Goal: Complete application form: Complete application form

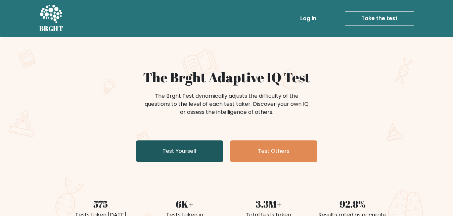
click at [175, 148] on link "Test Yourself" at bounding box center [179, 152] width 87 height 22
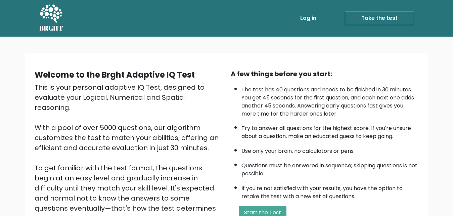
scroll to position [63, 0]
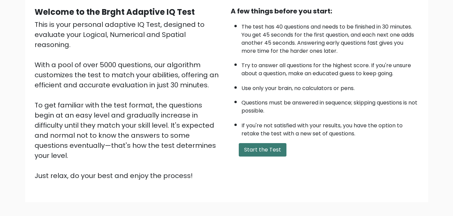
click at [276, 157] on button "Start the Test" at bounding box center [263, 149] width 48 height 13
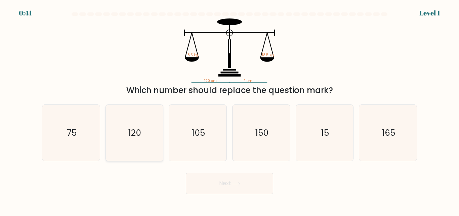
click at [140, 123] on icon "120" at bounding box center [134, 133] width 56 height 56
click at [230, 110] on input "b. 120" at bounding box center [230, 109] width 0 height 2
radio input "true"
click at [228, 183] on button "Next" at bounding box center [229, 184] width 87 height 22
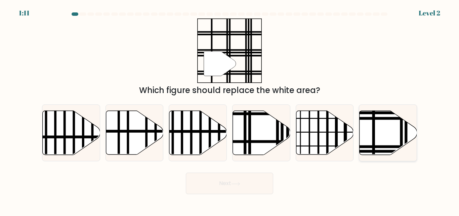
click at [402, 127] on line at bounding box center [402, 110] width 0 height 116
click at [230, 110] on input "f." at bounding box center [230, 109] width 0 height 2
radio input "true"
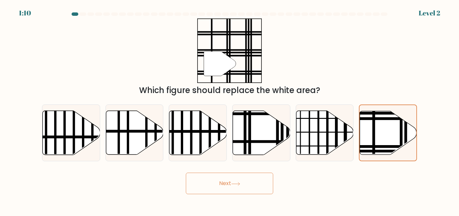
click at [246, 181] on button "Next" at bounding box center [229, 184] width 87 height 22
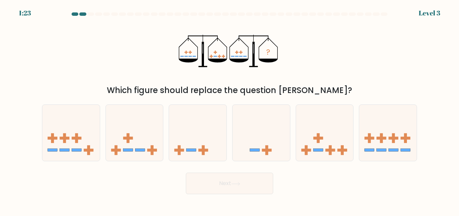
drag, startPoint x: 130, startPoint y: 150, endPoint x: 292, endPoint y: 154, distance: 161.4
click at [292, 154] on div "a. b. c." at bounding box center [229, 130] width 381 height 62
click at [292, 154] on div "d." at bounding box center [262, 133] width 64 height 57
click at [315, 150] on rect at bounding box center [318, 150] width 10 height 3
click at [230, 110] on input "e." at bounding box center [230, 109] width 0 height 2
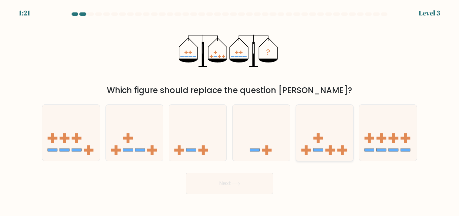
radio input "true"
click at [238, 185] on icon at bounding box center [235, 184] width 9 height 4
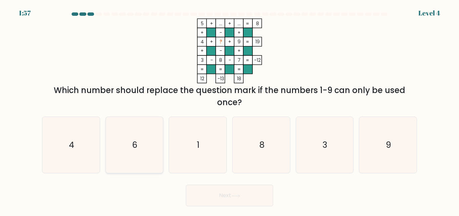
click at [138, 145] on icon "6" at bounding box center [134, 145] width 56 height 56
click at [230, 110] on input "b. 6" at bounding box center [230, 109] width 0 height 2
radio input "true"
click at [242, 204] on button "Next" at bounding box center [229, 196] width 87 height 22
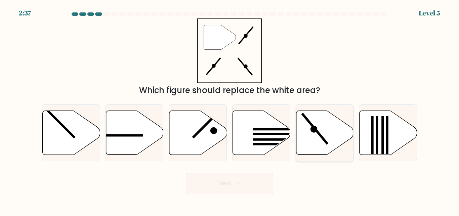
drag, startPoint x: 293, startPoint y: 124, endPoint x: 302, endPoint y: 129, distance: 10.2
click at [302, 129] on div "e." at bounding box center [325, 133] width 64 height 57
click at [302, 129] on icon at bounding box center [324, 133] width 57 height 44
click at [230, 110] on input "e." at bounding box center [230, 109] width 0 height 2
radio input "true"
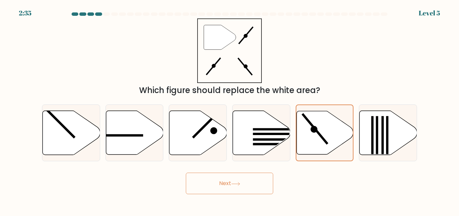
click at [243, 183] on button "Next" at bounding box center [229, 184] width 87 height 22
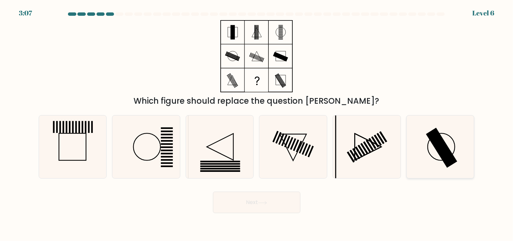
click at [429, 149] on icon at bounding box center [440, 147] width 63 height 63
click at [257, 124] on input "f." at bounding box center [256, 122] width 0 height 3
radio input "true"
click at [431, 163] on icon at bounding box center [440, 147] width 62 height 62
click at [257, 124] on input "f." at bounding box center [256, 122] width 0 height 3
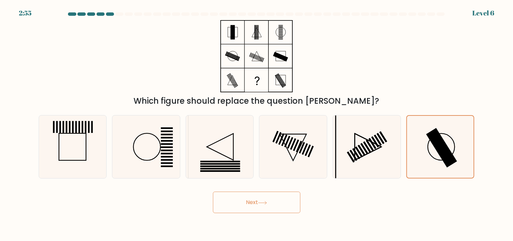
click at [257, 201] on button "Next" at bounding box center [256, 203] width 87 height 22
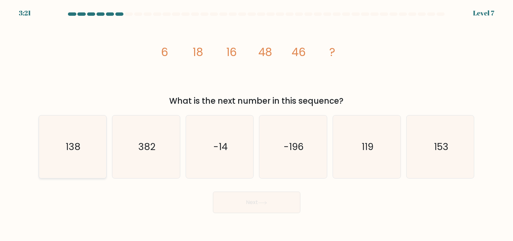
click at [90, 139] on icon "138" at bounding box center [72, 147] width 63 height 63
click at [256, 124] on input "a. 138" at bounding box center [256, 122] width 0 height 3
radio input "true"
click at [261, 202] on icon at bounding box center [262, 203] width 9 height 4
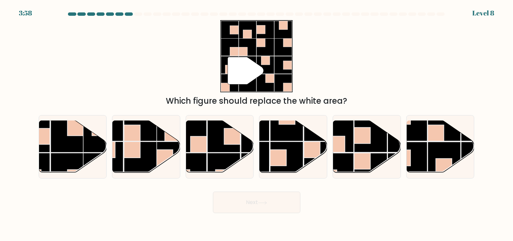
click at [0, 99] on form at bounding box center [256, 112] width 513 height 201
click at [353, 158] on rect at bounding box center [337, 170] width 33 height 33
click at [257, 124] on input "e." at bounding box center [256, 122] width 0 height 3
radio input "true"
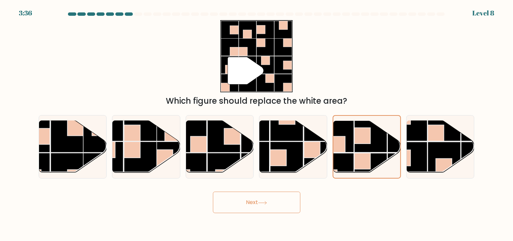
click at [277, 208] on button "Next" at bounding box center [256, 203] width 87 height 22
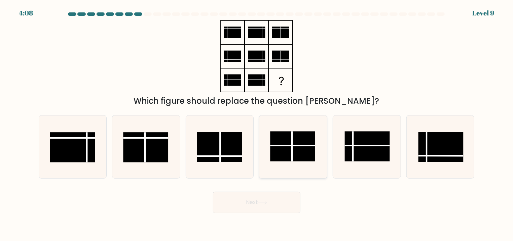
click at [289, 151] on rect at bounding box center [292, 147] width 45 height 30
click at [257, 124] on input "d." at bounding box center [256, 122] width 0 height 3
radio input "true"
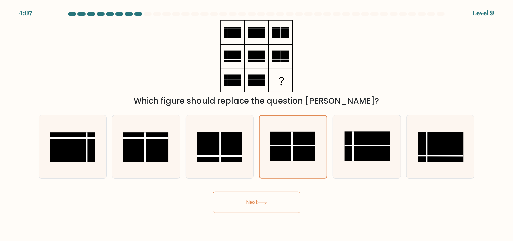
click at [279, 200] on button "Next" at bounding box center [256, 203] width 87 height 22
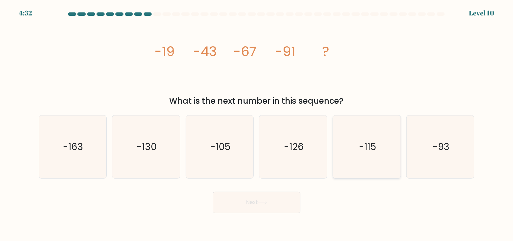
click at [380, 146] on icon "-115" at bounding box center [366, 147] width 63 height 63
click at [257, 124] on input "e. -115" at bounding box center [256, 122] width 0 height 3
radio input "true"
click at [253, 205] on button "Next" at bounding box center [256, 203] width 87 height 22
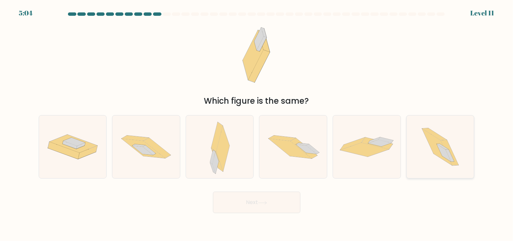
click at [434, 144] on icon at bounding box center [437, 147] width 30 height 37
click at [257, 124] on input "f." at bounding box center [256, 122] width 0 height 3
radio input "true"
click at [434, 144] on icon at bounding box center [437, 147] width 30 height 36
click at [257, 124] on input "f." at bounding box center [256, 122] width 0 height 3
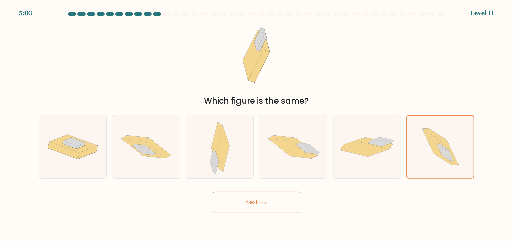
click at [285, 196] on button "Next" at bounding box center [256, 203] width 87 height 22
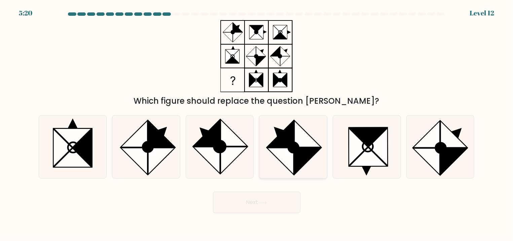
click at [319, 170] on icon at bounding box center [293, 147] width 63 height 63
click at [257, 124] on input "d." at bounding box center [256, 122] width 0 height 3
radio input "true"
click at [253, 207] on button "Next" at bounding box center [256, 203] width 87 height 22
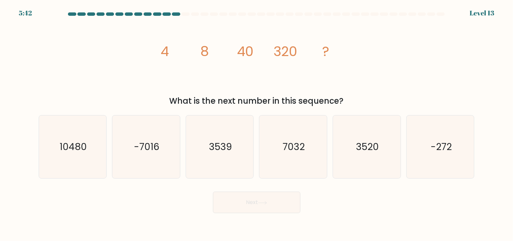
click at [38, 215] on body "5:42 Level 13" at bounding box center [256, 120] width 513 height 241
click at [363, 145] on text "3520" at bounding box center [367, 147] width 23 height 13
click at [257, 124] on input "e. 3520" at bounding box center [256, 122] width 0 height 3
radio input "true"
click at [270, 195] on button "Next" at bounding box center [256, 203] width 87 height 22
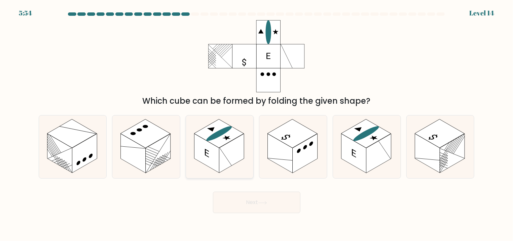
click at [223, 151] on rect at bounding box center [231, 153] width 25 height 39
click at [256, 124] on input "c." at bounding box center [256, 122] width 0 height 3
radio input "true"
click at [267, 199] on button "Next" at bounding box center [256, 203] width 87 height 22
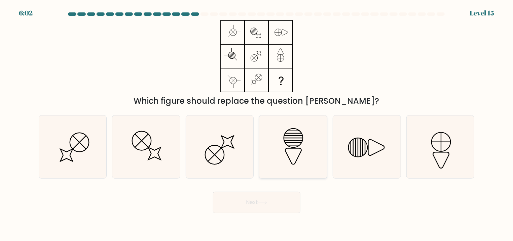
click at [309, 152] on icon at bounding box center [293, 147] width 63 height 63
click at [257, 124] on input "d." at bounding box center [256, 122] width 0 height 3
radio input "true"
click at [260, 199] on button "Next" at bounding box center [256, 203] width 87 height 22
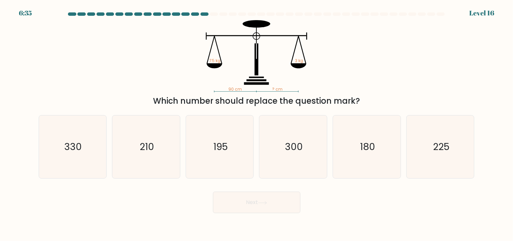
click at [70, 216] on body "6:35 Level 16" at bounding box center [256, 120] width 513 height 241
click at [75, 216] on body "6:34 Level 16" at bounding box center [256, 120] width 513 height 241
click at [76, 216] on body "6:33 Level 16" at bounding box center [256, 120] width 513 height 241
click at [437, 163] on icon "225" at bounding box center [440, 147] width 63 height 63
click at [257, 124] on input "f. 225" at bounding box center [256, 122] width 0 height 3
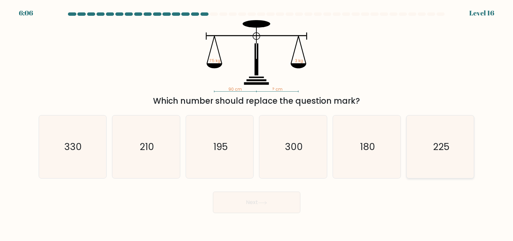
radio input "true"
click at [271, 208] on button "Next" at bounding box center [256, 203] width 87 height 22
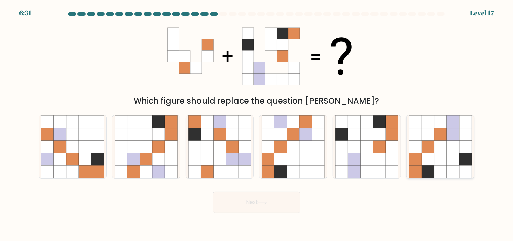
click at [437, 163] on icon at bounding box center [440, 160] width 12 height 12
click at [257, 124] on input "f." at bounding box center [256, 122] width 0 height 3
radio input "true"
click at [285, 207] on button "Next" at bounding box center [256, 203] width 87 height 22
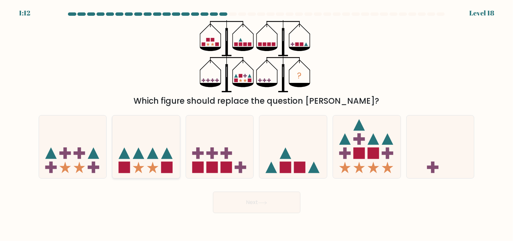
click at [173, 159] on icon at bounding box center [146, 147] width 68 height 56
click at [256, 124] on input "b." at bounding box center [256, 122] width 0 height 3
radio input "true"
click at [163, 161] on icon at bounding box center [146, 147] width 67 height 55
click at [256, 124] on input "b." at bounding box center [256, 122] width 0 height 3
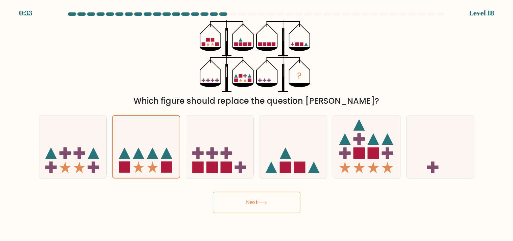
click at [276, 208] on button "Next" at bounding box center [256, 203] width 87 height 22
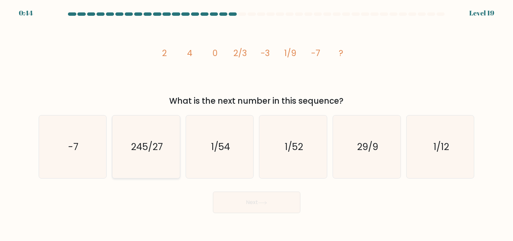
click at [147, 142] on text "245/27" at bounding box center [147, 147] width 32 height 13
click at [256, 124] on input "b. 245/27" at bounding box center [256, 122] width 0 height 3
radio input "true"
click at [244, 194] on button "Next" at bounding box center [256, 203] width 87 height 22
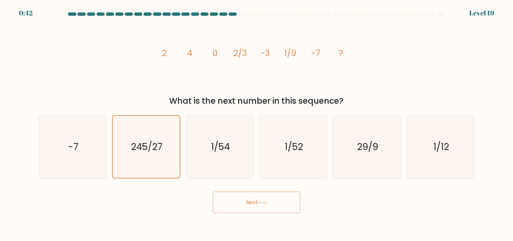
click at [244, 194] on button "Next" at bounding box center [256, 203] width 87 height 22
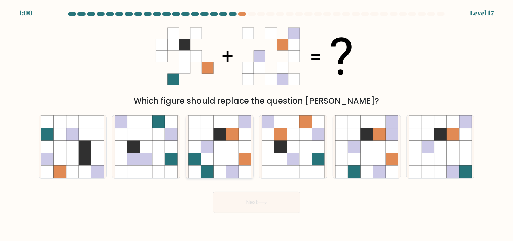
click at [242, 161] on icon at bounding box center [244, 160] width 12 height 12
click at [256, 124] on input "c." at bounding box center [256, 122] width 0 height 3
radio input "true"
click at [242, 161] on icon at bounding box center [244, 159] width 12 height 12
click at [256, 124] on input "c." at bounding box center [256, 122] width 0 height 3
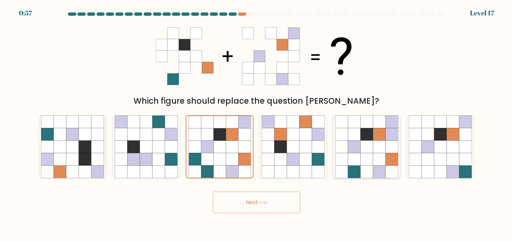
click at [372, 163] on icon at bounding box center [366, 160] width 12 height 12
click at [257, 124] on input "e." at bounding box center [256, 122] width 0 height 3
radio input "true"
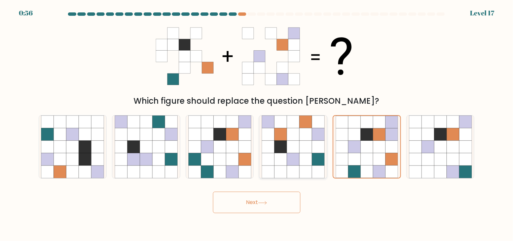
click at [310, 157] on icon at bounding box center [305, 160] width 12 height 12
click at [257, 124] on input "d." at bounding box center [256, 122] width 0 height 3
radio input "true"
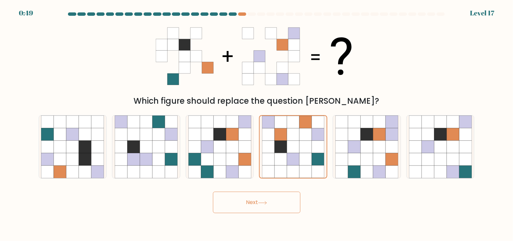
click at [247, 200] on button "Next" at bounding box center [256, 203] width 87 height 22
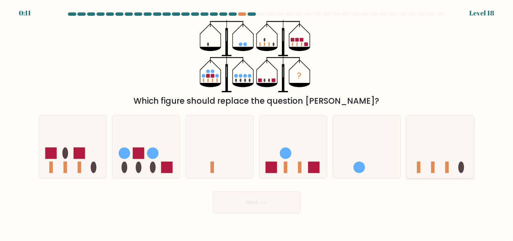
click at [415, 157] on icon at bounding box center [440, 147] width 68 height 56
click at [257, 124] on input "f." at bounding box center [256, 122] width 0 height 3
radio input "true"
click at [258, 193] on button "Next" at bounding box center [256, 203] width 87 height 22
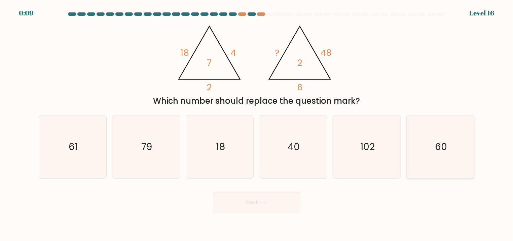
click at [441, 153] on icon "60" at bounding box center [440, 147] width 63 height 63
click at [257, 124] on input "f. 60" at bounding box center [256, 122] width 0 height 3
radio input "true"
click at [441, 153] on icon "60" at bounding box center [440, 147] width 62 height 62
click at [257, 124] on input "f. 60" at bounding box center [256, 122] width 0 height 3
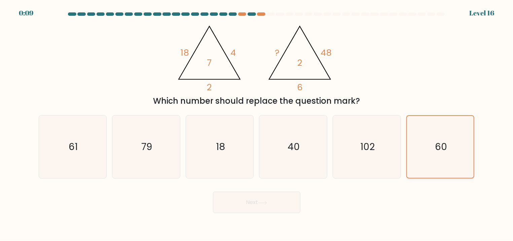
click at [441, 153] on icon "60" at bounding box center [440, 147] width 62 height 62
click at [257, 124] on input "f. 60" at bounding box center [256, 122] width 0 height 3
click at [269, 202] on button "Next" at bounding box center [256, 203] width 87 height 22
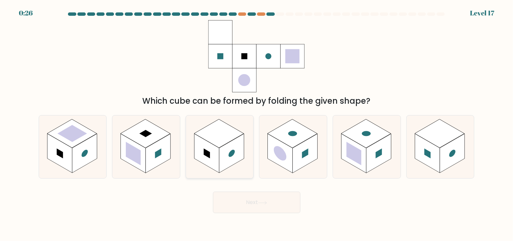
click at [248, 161] on div at bounding box center [220, 147] width 68 height 64
click at [256, 124] on input "c." at bounding box center [256, 122] width 0 height 3
radio input "true"
click at [249, 205] on button "Next" at bounding box center [256, 203] width 87 height 22
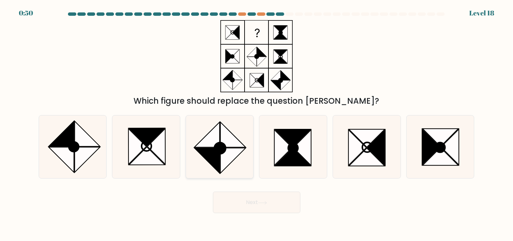
click at [222, 164] on icon at bounding box center [232, 161] width 25 height 25
click at [256, 124] on input "c." at bounding box center [256, 122] width 0 height 3
radio input "true"
click at [270, 208] on button "Next" at bounding box center [256, 203] width 87 height 22
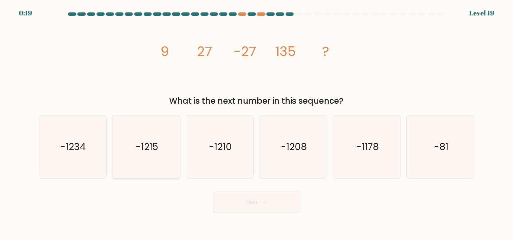
click at [158, 137] on icon "-1215" at bounding box center [146, 147] width 63 height 63
click at [256, 124] on input "b. -1215" at bounding box center [256, 122] width 0 height 3
radio input "true"
click at [273, 196] on button "Next" at bounding box center [256, 203] width 87 height 22
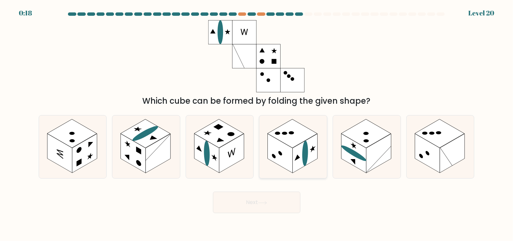
click at [305, 161] on ellipse at bounding box center [305, 153] width 6 height 29
click at [257, 124] on input "d." at bounding box center [256, 122] width 0 height 3
radio input "true"
click at [259, 196] on button "Next" at bounding box center [256, 203] width 87 height 22
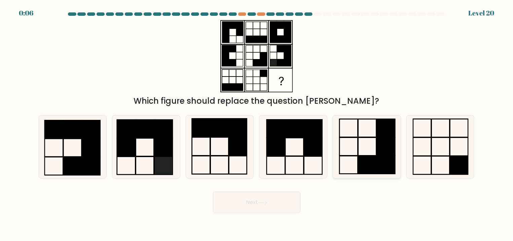
click at [375, 154] on icon at bounding box center [366, 147] width 63 height 63
click at [257, 124] on input "e." at bounding box center [256, 122] width 0 height 3
radio input "true"
click at [255, 197] on button "Next" at bounding box center [256, 203] width 87 height 22
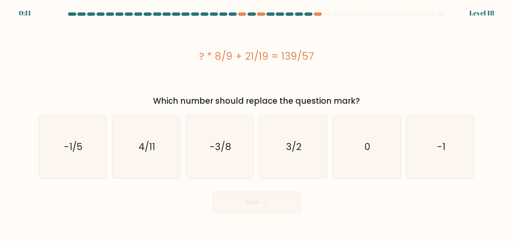
click at [0, 175] on form "a. 0" at bounding box center [256, 112] width 513 height 201
click at [140, 151] on text "4/11" at bounding box center [146, 147] width 16 height 13
click at [256, 124] on input "b. 4/11" at bounding box center [256, 122] width 0 height 3
radio input "true"
click at [261, 203] on icon at bounding box center [262, 203] width 9 height 4
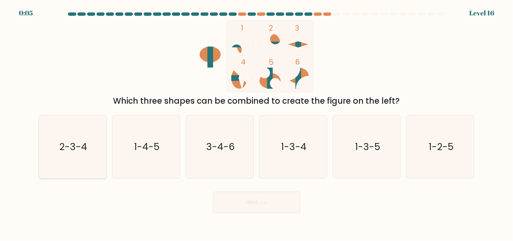
click at [63, 153] on icon "2-3-4" at bounding box center [72, 147] width 63 height 63
click at [256, 124] on input "a. 2-3-4" at bounding box center [256, 122] width 0 height 3
radio input "true"
click at [253, 197] on button "Next" at bounding box center [256, 203] width 87 height 22
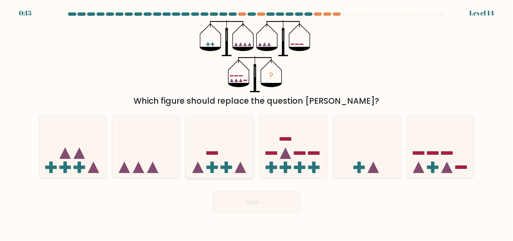
click at [236, 166] on icon at bounding box center [220, 147] width 68 height 56
click at [256, 124] on input "c." at bounding box center [256, 122] width 0 height 3
radio input "true"
click at [254, 202] on button "Next" at bounding box center [256, 203] width 87 height 22
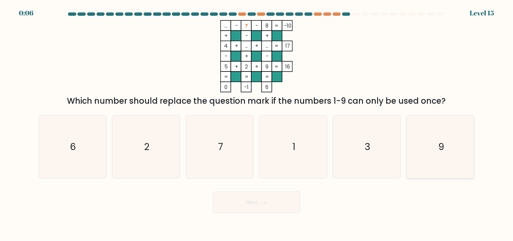
click at [446, 152] on icon "9" at bounding box center [440, 147] width 63 height 63
click at [257, 124] on input "f. 9" at bounding box center [256, 122] width 0 height 3
radio input "true"
click at [238, 200] on button "Next" at bounding box center [256, 203] width 87 height 22
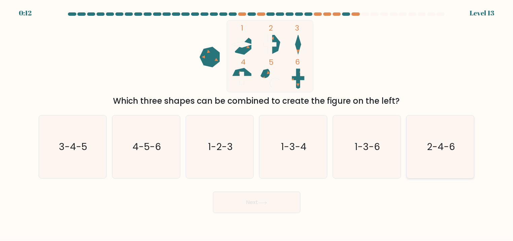
click at [439, 155] on icon "2-4-6" at bounding box center [440, 147] width 63 height 63
click at [257, 124] on input "f. 2-4-6" at bounding box center [256, 122] width 0 height 3
radio input "true"
click at [439, 155] on icon "2-4-6" at bounding box center [440, 147] width 62 height 62
click at [257, 124] on input "f. 2-4-6" at bounding box center [256, 122] width 0 height 3
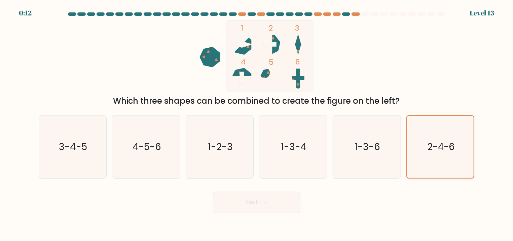
click at [439, 155] on icon "2-4-6" at bounding box center [440, 147] width 62 height 62
click at [257, 124] on input "f. 2-4-6" at bounding box center [256, 122] width 0 height 3
click at [261, 200] on button "Next" at bounding box center [256, 203] width 87 height 22
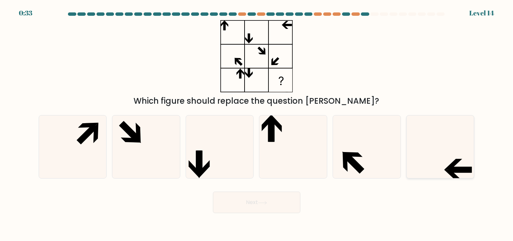
click at [439, 173] on icon at bounding box center [440, 147] width 63 height 63
click at [257, 124] on input "f." at bounding box center [256, 122] width 0 height 3
radio input "true"
click at [268, 200] on button "Next" at bounding box center [256, 203] width 87 height 22
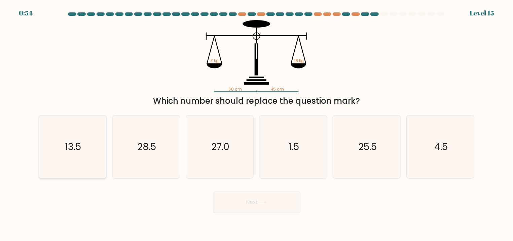
click at [54, 133] on icon "13.5" at bounding box center [72, 147] width 63 height 63
click at [256, 124] on input "a. 13.5" at bounding box center [256, 122] width 0 height 3
radio input "true"
click at [282, 202] on button "Next" at bounding box center [256, 203] width 87 height 22
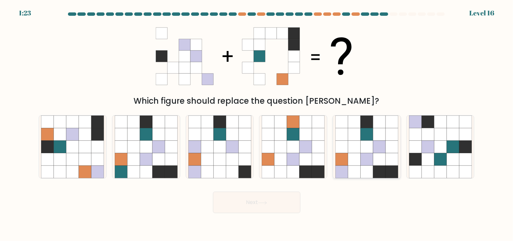
click at [390, 157] on icon at bounding box center [391, 160] width 12 height 12
click at [257, 124] on input "e." at bounding box center [256, 122] width 0 height 3
radio input "true"
click at [269, 196] on button "Next" at bounding box center [256, 203] width 87 height 22
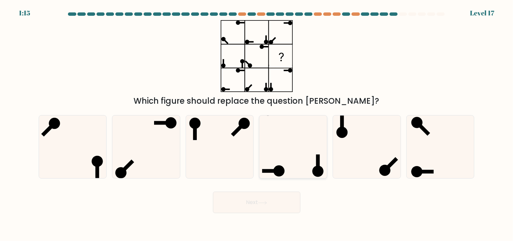
click at [295, 154] on icon at bounding box center [293, 147] width 63 height 63
click at [257, 124] on input "d." at bounding box center [256, 122] width 0 height 3
radio input "true"
click at [263, 211] on button "Next" at bounding box center [256, 203] width 87 height 22
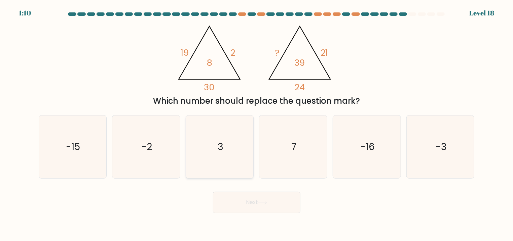
click at [220, 149] on text "3" at bounding box center [220, 147] width 6 height 13
click at [256, 124] on input "c. 3" at bounding box center [256, 122] width 0 height 3
radio input "true"
click at [219, 148] on text "3" at bounding box center [220, 147] width 6 height 13
click at [256, 124] on input "c. 3" at bounding box center [256, 122] width 0 height 3
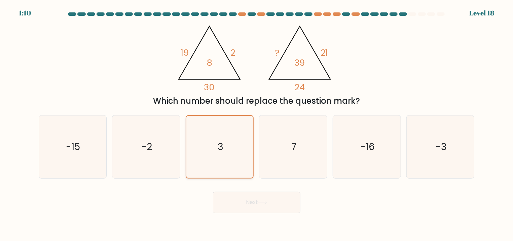
click at [219, 148] on text "3" at bounding box center [220, 147] width 6 height 13
click at [256, 124] on input "c. 3" at bounding box center [256, 122] width 0 height 3
click at [255, 205] on button "Next" at bounding box center [256, 203] width 87 height 22
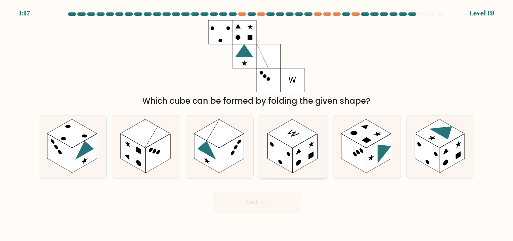
click at [296, 151] on rect at bounding box center [304, 153] width 25 height 39
click at [257, 124] on input "d." at bounding box center [256, 122] width 0 height 3
radio input "true"
click at [276, 196] on button "Next" at bounding box center [256, 203] width 87 height 22
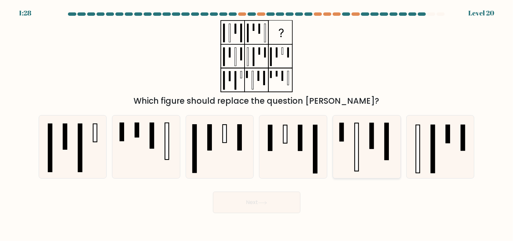
click at [359, 133] on icon at bounding box center [366, 147] width 63 height 63
click at [257, 124] on input "e." at bounding box center [256, 122] width 0 height 3
radio input "true"
click at [282, 142] on icon at bounding box center [293, 147] width 63 height 63
click at [257, 124] on input "d." at bounding box center [256, 122] width 0 height 3
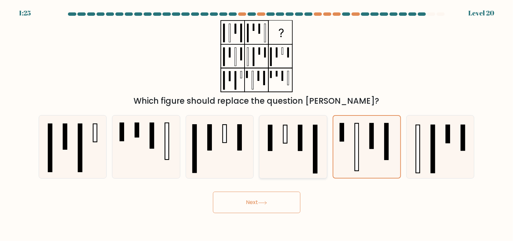
radio input "true"
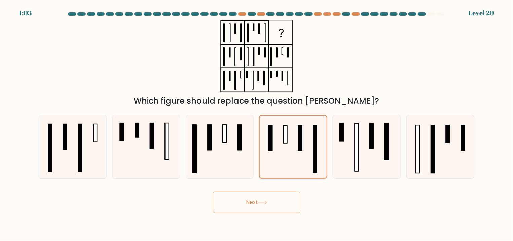
click at [288, 174] on icon at bounding box center [293, 147] width 62 height 62
click at [257, 124] on input "d." at bounding box center [256, 122] width 0 height 3
click at [258, 200] on button "Next" at bounding box center [256, 203] width 87 height 22
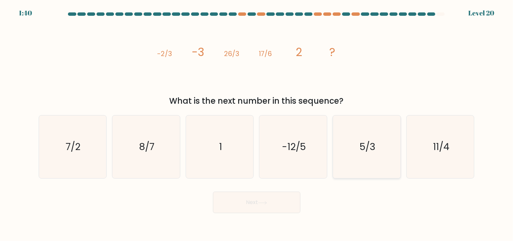
click at [353, 154] on icon "5/3" at bounding box center [366, 147] width 63 height 63
click at [257, 124] on input "e. 5/3" at bounding box center [256, 122] width 0 height 3
radio input "true"
click at [250, 207] on button "Next" at bounding box center [256, 203] width 87 height 22
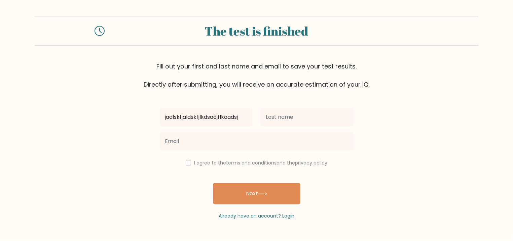
type input "jadlskfjaldskfjlkdsaöjflköadsj"
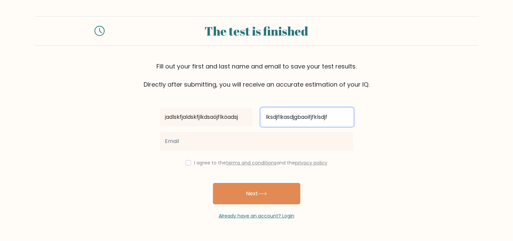
type input "lksdjflkasdjgbaoifjfklsdjf"
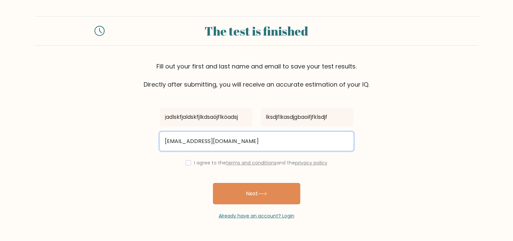
type input "jflkadsjvkldjvkfdjvlkdjvlkdlkvjkdsalg@jdaklfjglkdsaöfjkdsöjfölj.com"
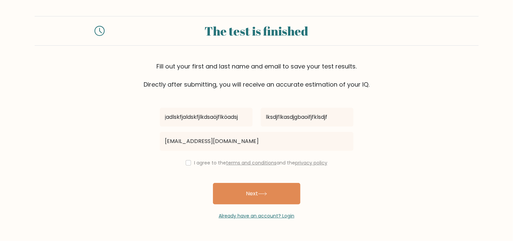
click at [189, 160] on div "I agree to the terms and conditions and the privacy policy" at bounding box center [257, 163] width 202 height 8
click at [189, 163] on input "checkbox" at bounding box center [188, 162] width 5 height 5
checkbox input "true"
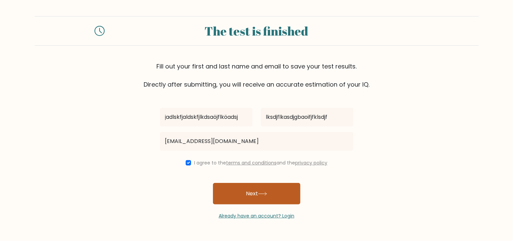
click at [259, 200] on button "Next" at bounding box center [256, 194] width 87 height 22
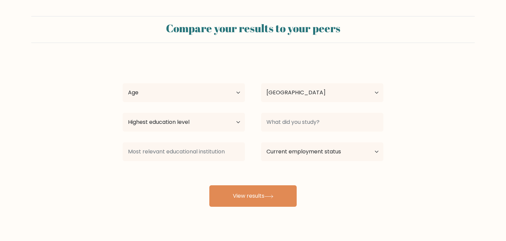
select select "SE"
click at [181, 103] on div "Age Under 18 years old 18-24 years old 25-34 years old 35-44 years old 45-54 ye…" at bounding box center [184, 93] width 138 height 24
click at [181, 98] on select "Age Under 18 years old 18-24 years old 25-34 years old 35-44 years old 45-54 ye…" at bounding box center [184, 92] width 122 height 19
select select "55_64"
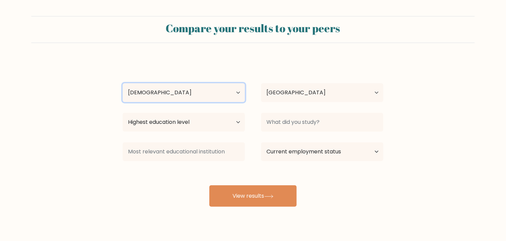
click option "55-64 years old" at bounding box center [0, 0] width 0 height 0
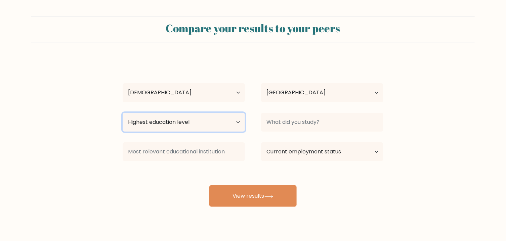
click option "Master's degree" at bounding box center [0, 0] width 0 height 0
select select "occupation_specific"
click option "Occupation Specific" at bounding box center [0, 0] width 0 height 0
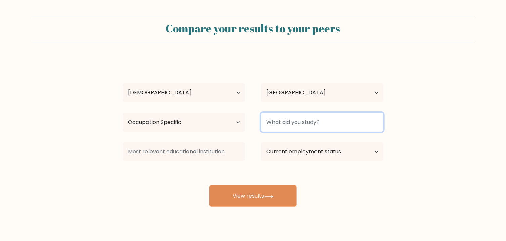
click at [328, 123] on input at bounding box center [322, 122] width 122 height 19
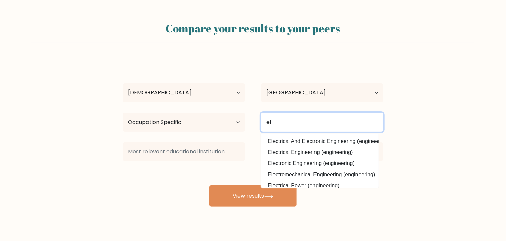
type input "e"
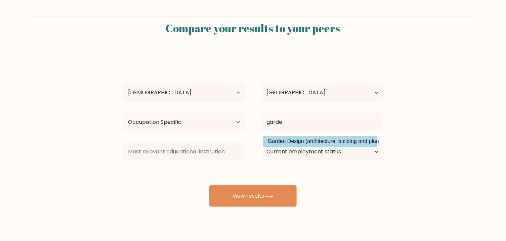
click at [298, 143] on option "Garden Design (architecture, building and planning)" at bounding box center [320, 141] width 114 height 11
type input "Garden Design"
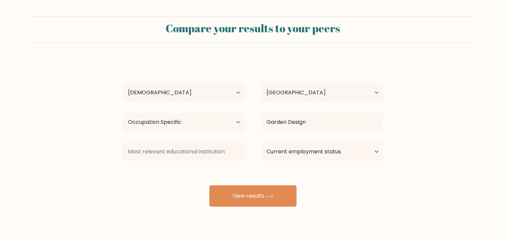
click at [171, 162] on div at bounding box center [184, 152] width 138 height 24
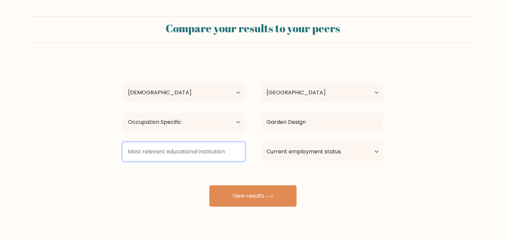
click at [171, 149] on input at bounding box center [184, 152] width 122 height 19
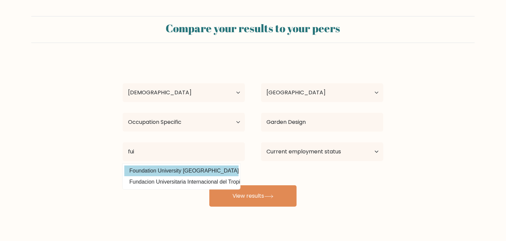
click at [156, 167] on option "Foundation University Islamabad (Pakistan)" at bounding box center [181, 171] width 114 height 11
type input "Foundation University [GEOGRAPHIC_DATA]"
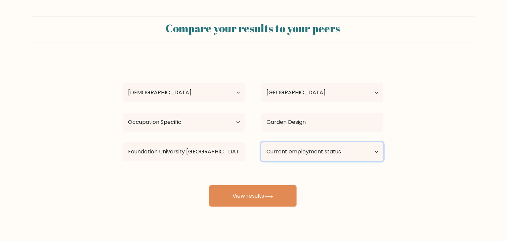
select select "retired"
click option "Retired" at bounding box center [0, 0] width 0 height 0
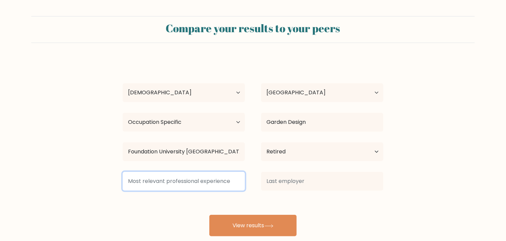
click at [219, 185] on input at bounding box center [184, 181] width 122 height 19
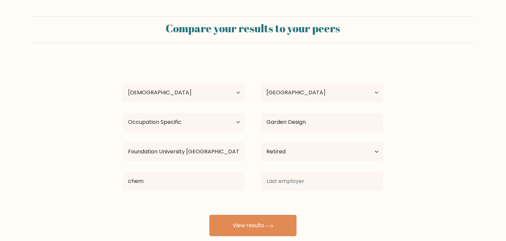
click at [154, 224] on div "jadlskfjaldskfjlkdsaöjflköadsj lksdjflkasdjgbaoifjfklsdjf Age Under 18 years ol…" at bounding box center [253, 147] width 269 height 177
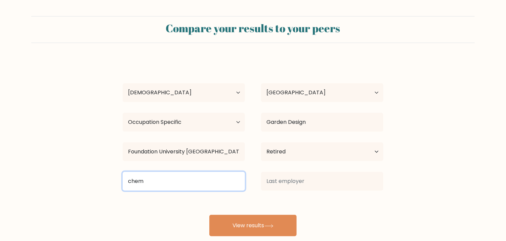
click at [199, 185] on input "chem" at bounding box center [184, 181] width 122 height 19
drag, startPoint x: 199, startPoint y: 185, endPoint x: 125, endPoint y: 187, distance: 73.3
click at [125, 187] on input "chem" at bounding box center [184, 181] width 122 height 19
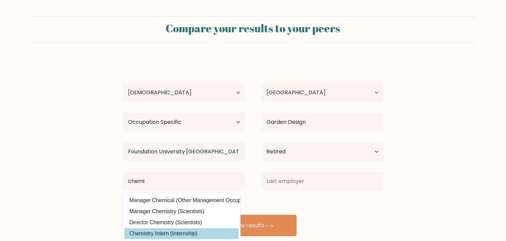
click at [150, 236] on option "Chemistry Intern (Internship)" at bounding box center [181, 234] width 114 height 11
type input "Chemistry Intern"
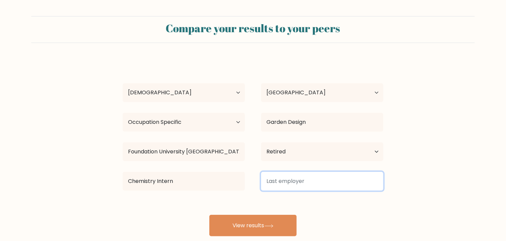
click at [303, 177] on input at bounding box center [322, 181] width 122 height 19
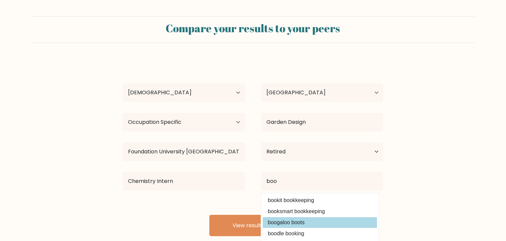
click at [314, 223] on option "boogaloo boots" at bounding box center [320, 222] width 114 height 11
type input "boogaloo boots"
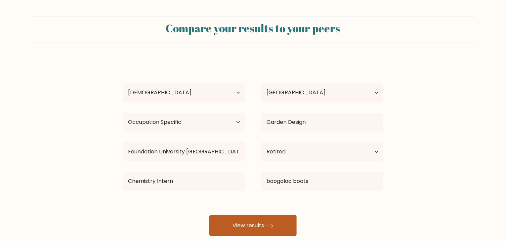
click at [249, 228] on button "View results" at bounding box center [252, 226] width 87 height 22
